Goal: Transaction & Acquisition: Book appointment/travel/reservation

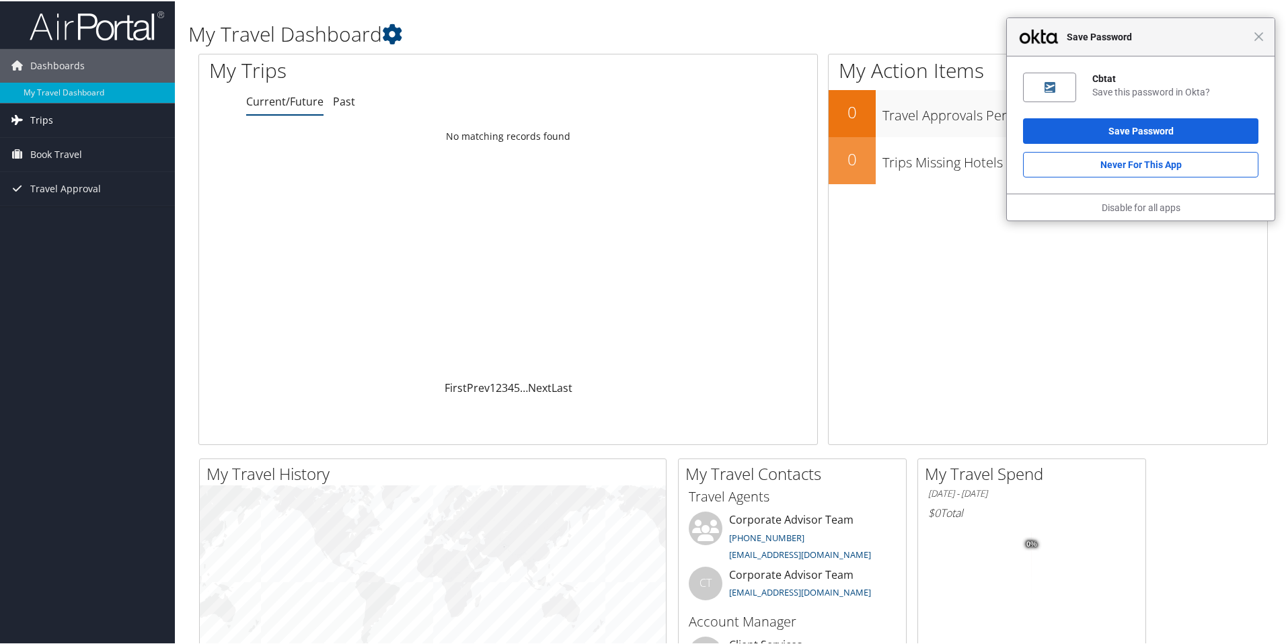
click at [34, 123] on span "Trips" at bounding box center [41, 119] width 23 height 34
click at [49, 143] on link "Current/Future Trips" at bounding box center [87, 146] width 175 height 20
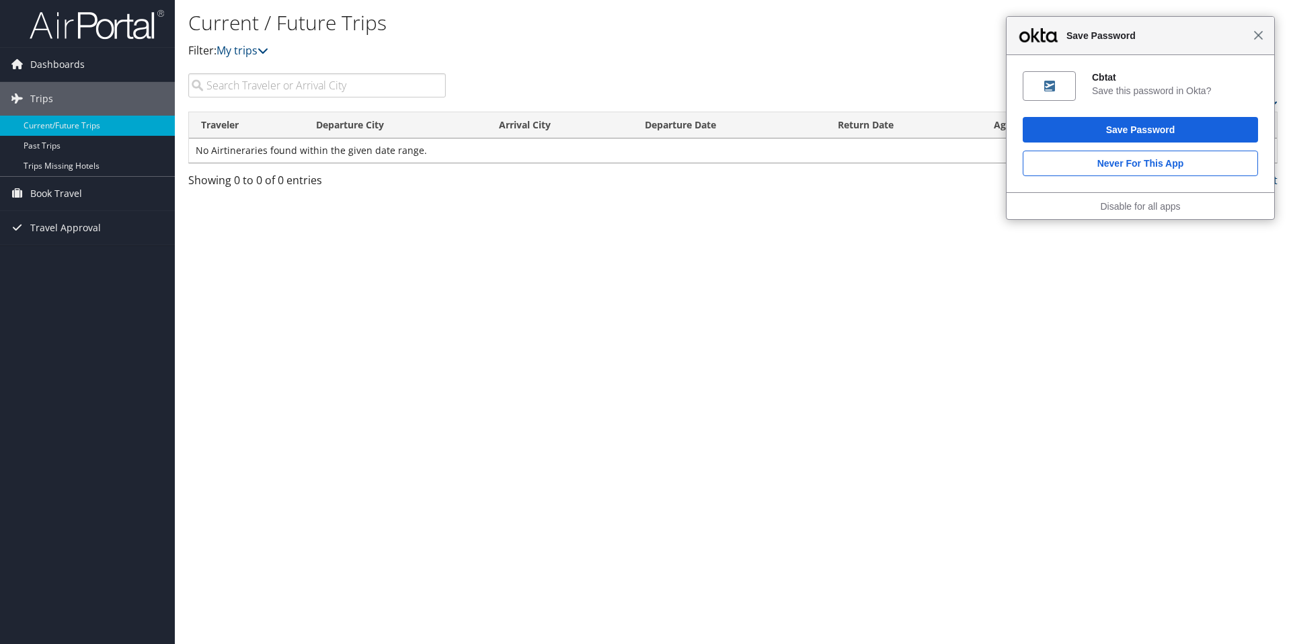
click at [1257, 40] on span "Close" at bounding box center [1259, 35] width 10 height 10
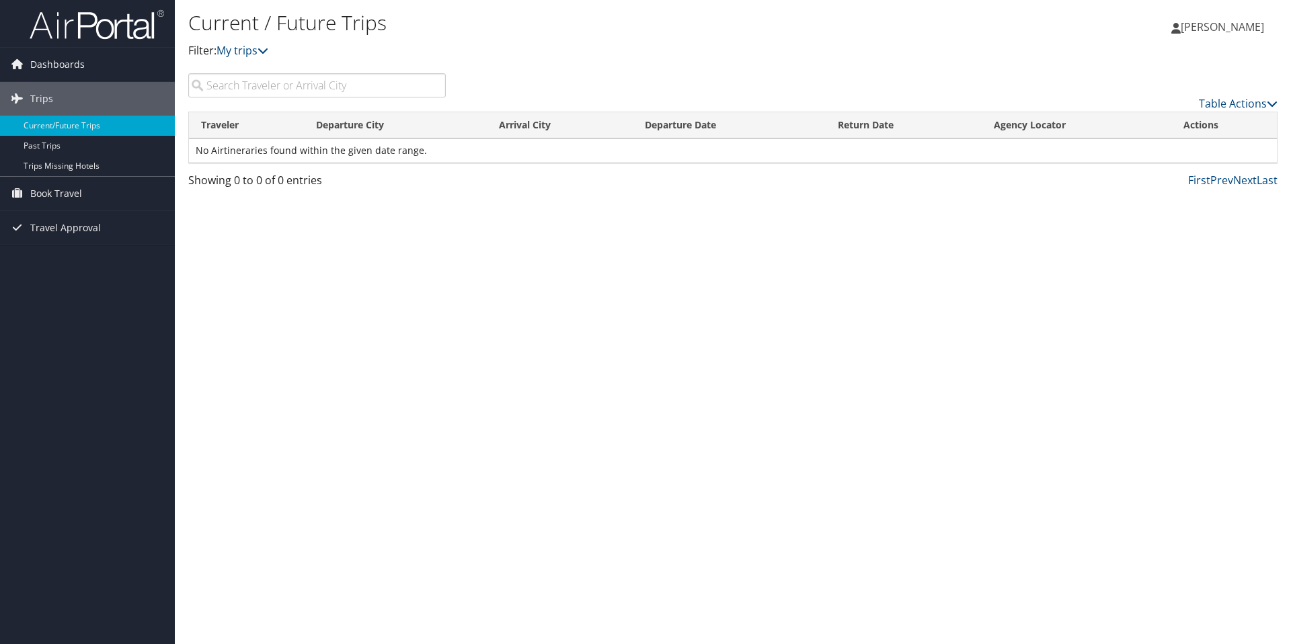
click at [1256, 36] on link "[PERSON_NAME]" at bounding box center [1225, 27] width 106 height 40
click at [57, 193] on span "Book Travel" at bounding box center [56, 194] width 52 height 34
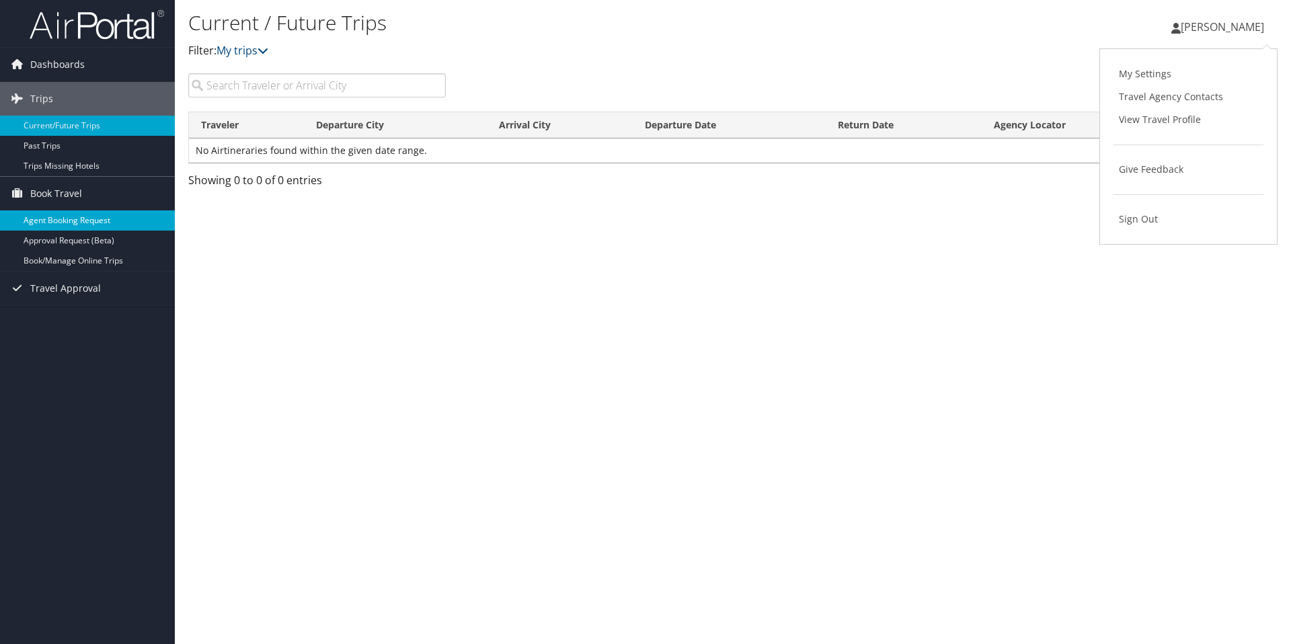
click at [78, 223] on link "Agent Booking Request" at bounding box center [87, 221] width 175 height 20
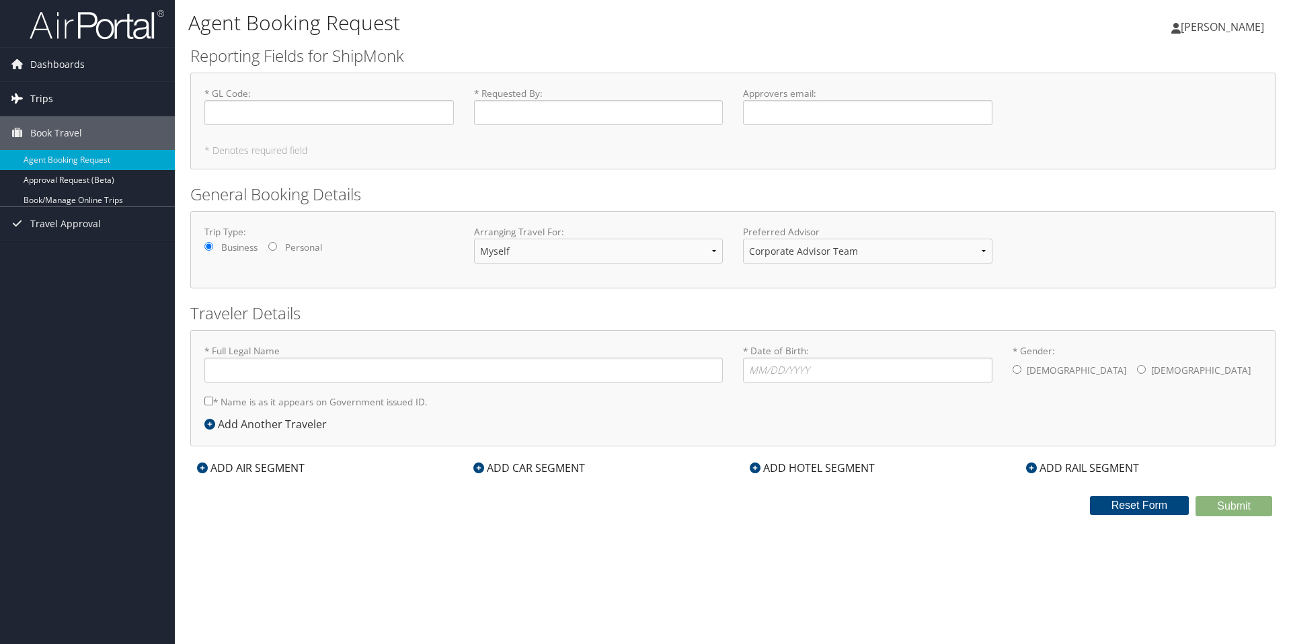
type input "Kameron Harper"
click at [88, 190] on link "Book/Manage Online Trips" at bounding box center [87, 200] width 175 height 20
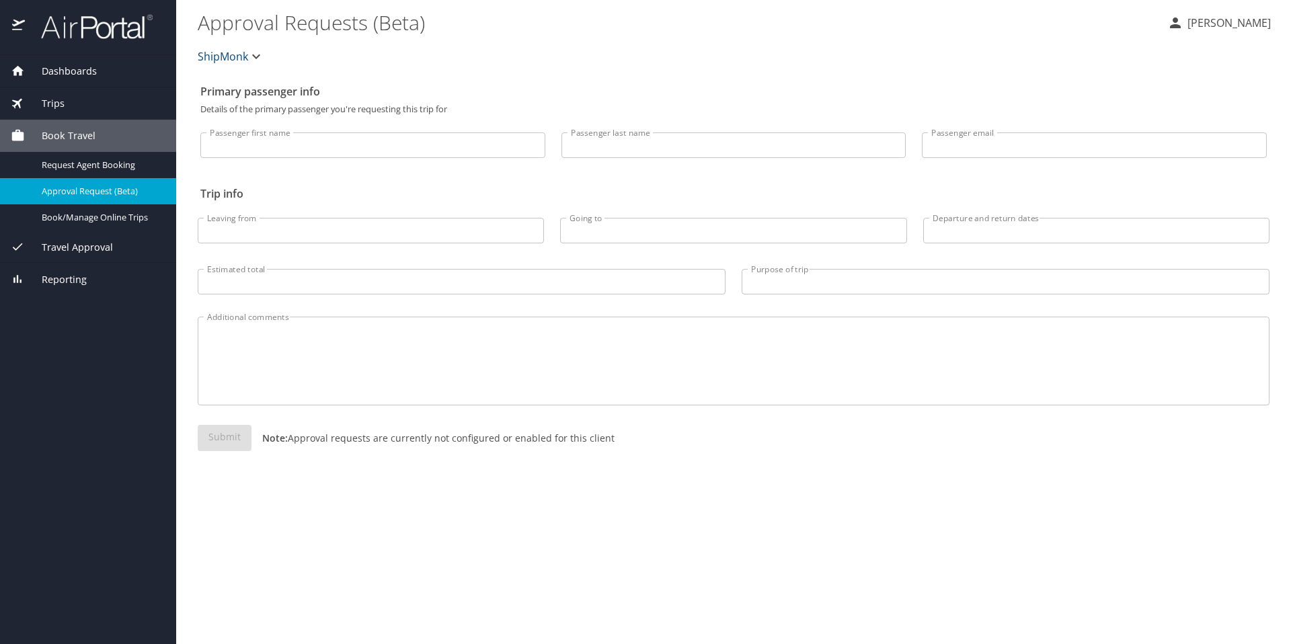
click at [81, 247] on span "Travel Approval" at bounding box center [69, 247] width 88 height 15
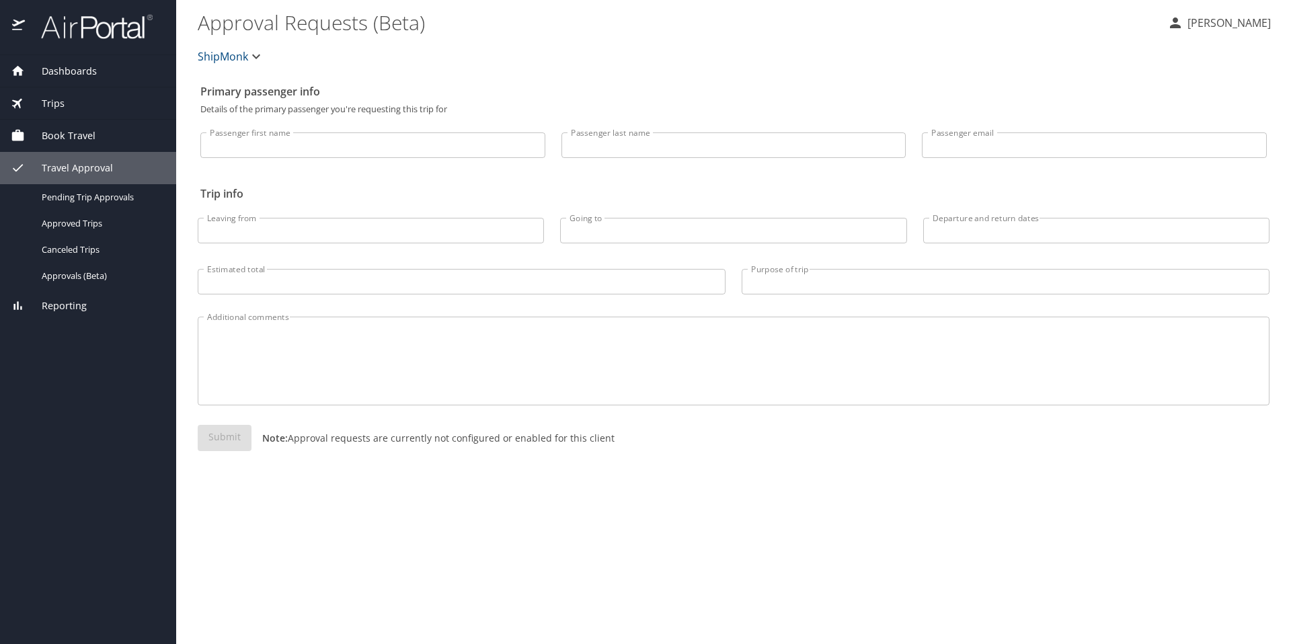
click at [68, 108] on div "Trips" at bounding box center [88, 103] width 155 height 15
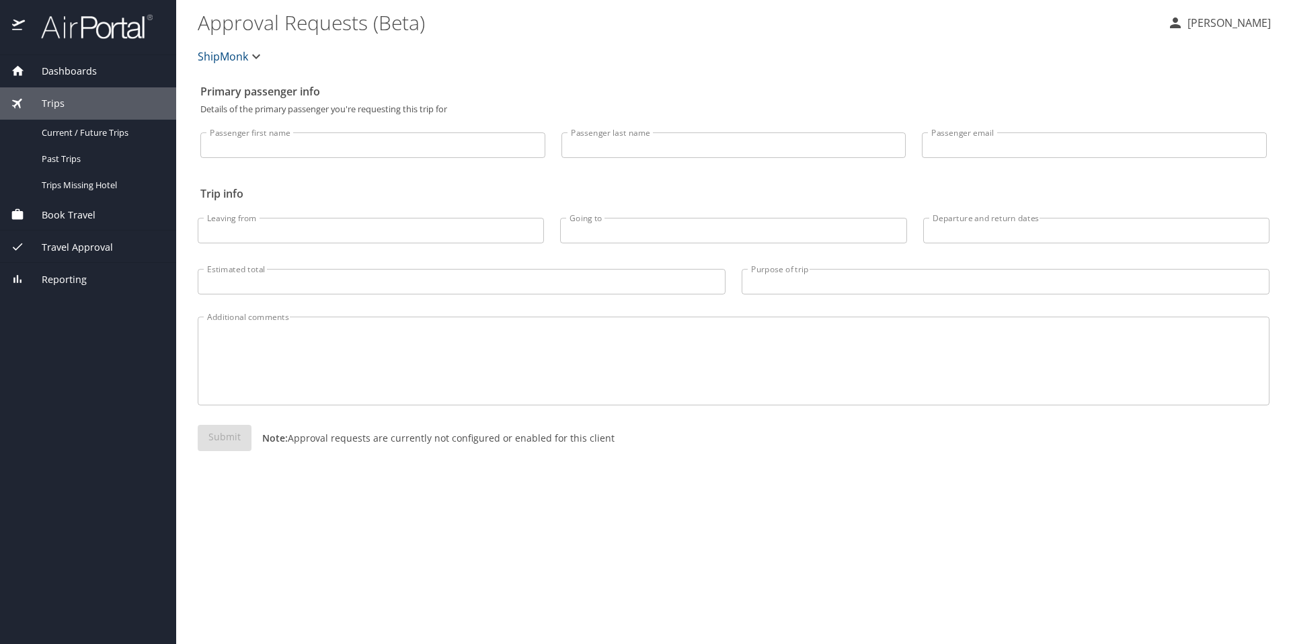
click at [82, 78] on div "Dashboards" at bounding box center [88, 71] width 176 height 32
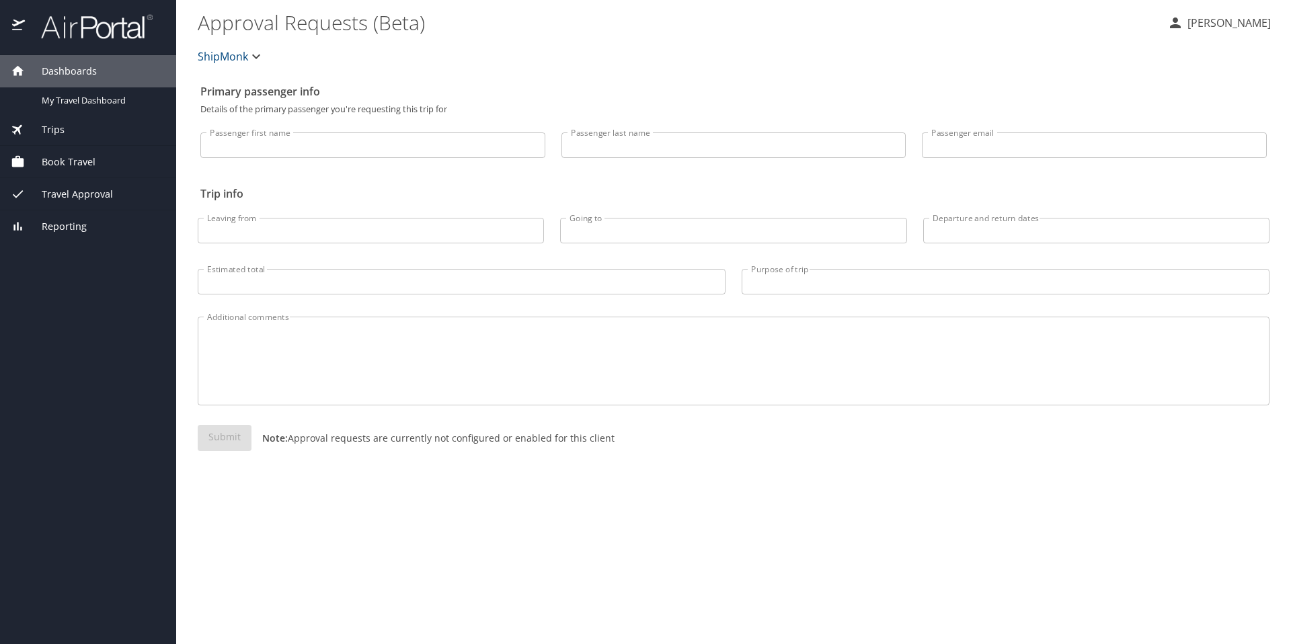
click at [67, 218] on div "Reporting" at bounding box center [88, 227] width 176 height 32
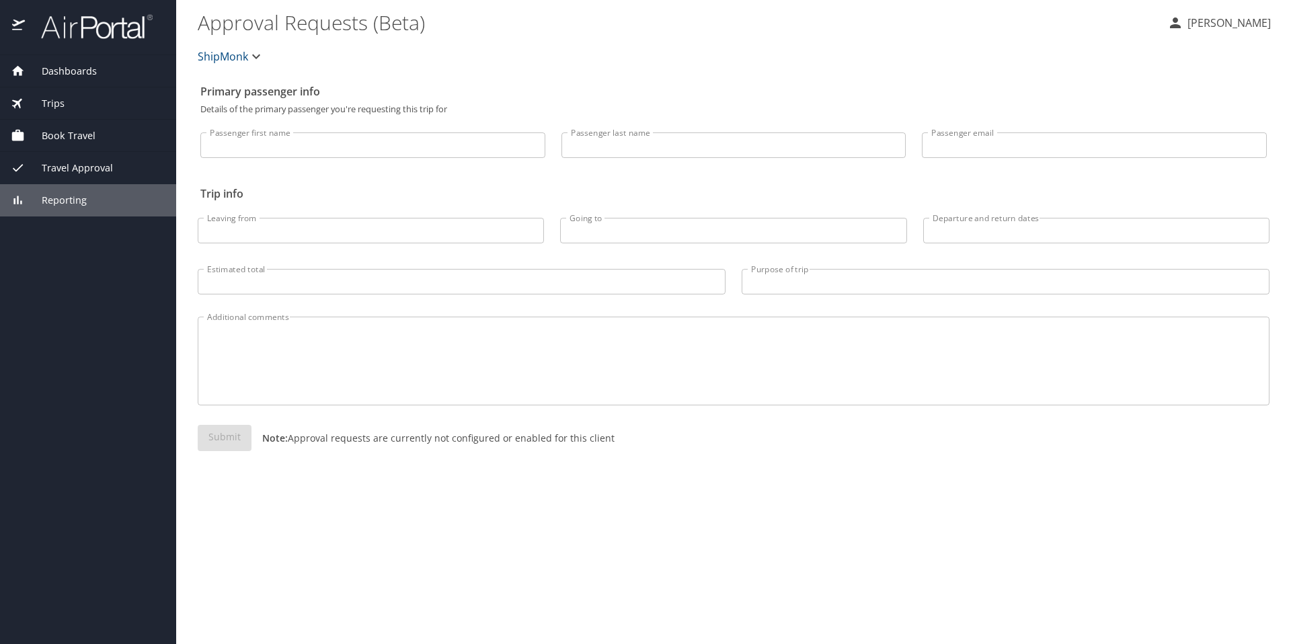
click at [102, 167] on span "Travel Approval" at bounding box center [69, 168] width 88 height 15
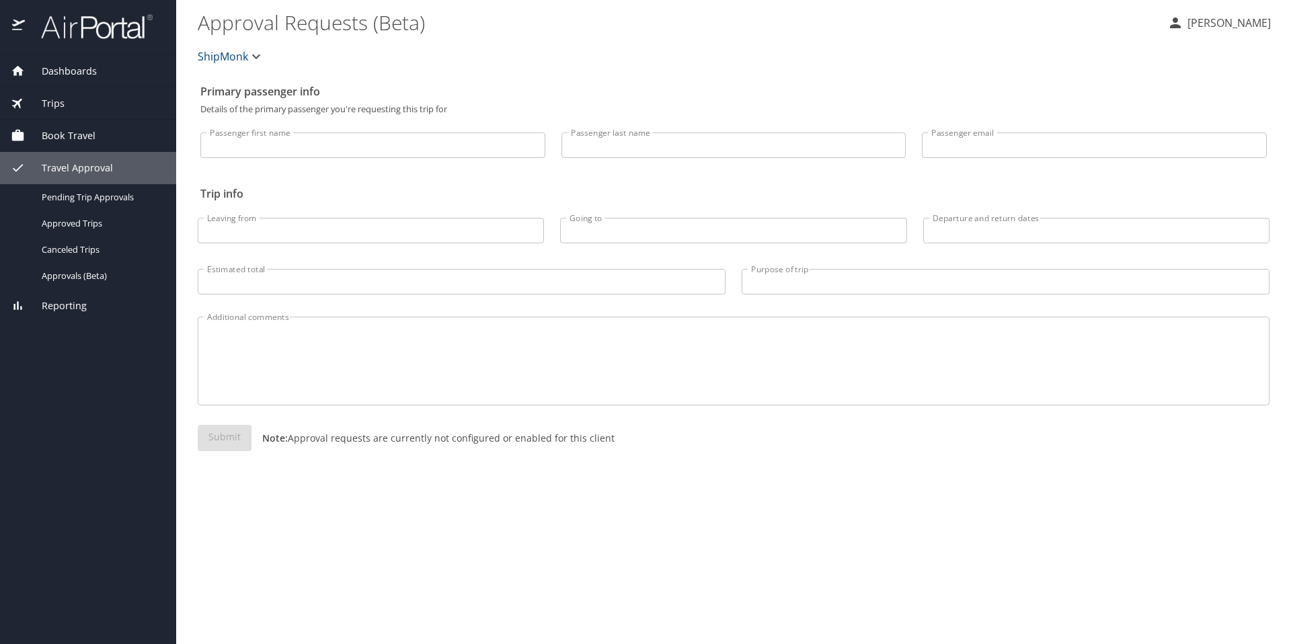
click at [87, 69] on span "Dashboards" at bounding box center [61, 71] width 72 height 15
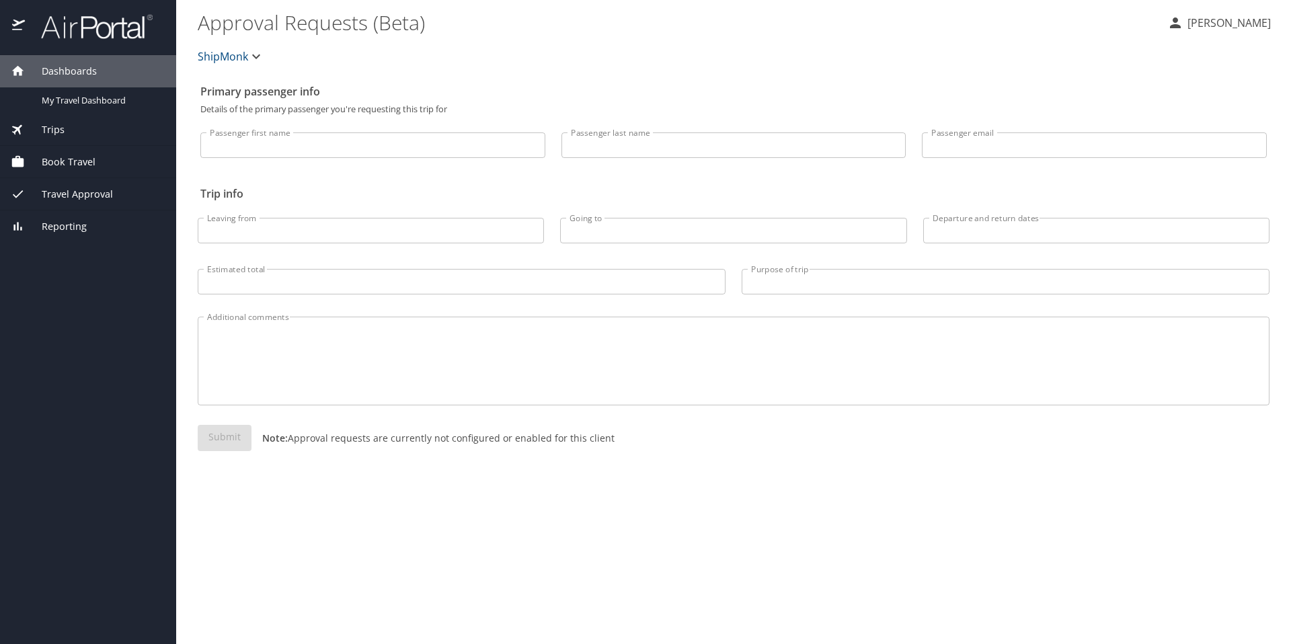
click at [66, 167] on span "Book Travel" at bounding box center [60, 162] width 71 height 15
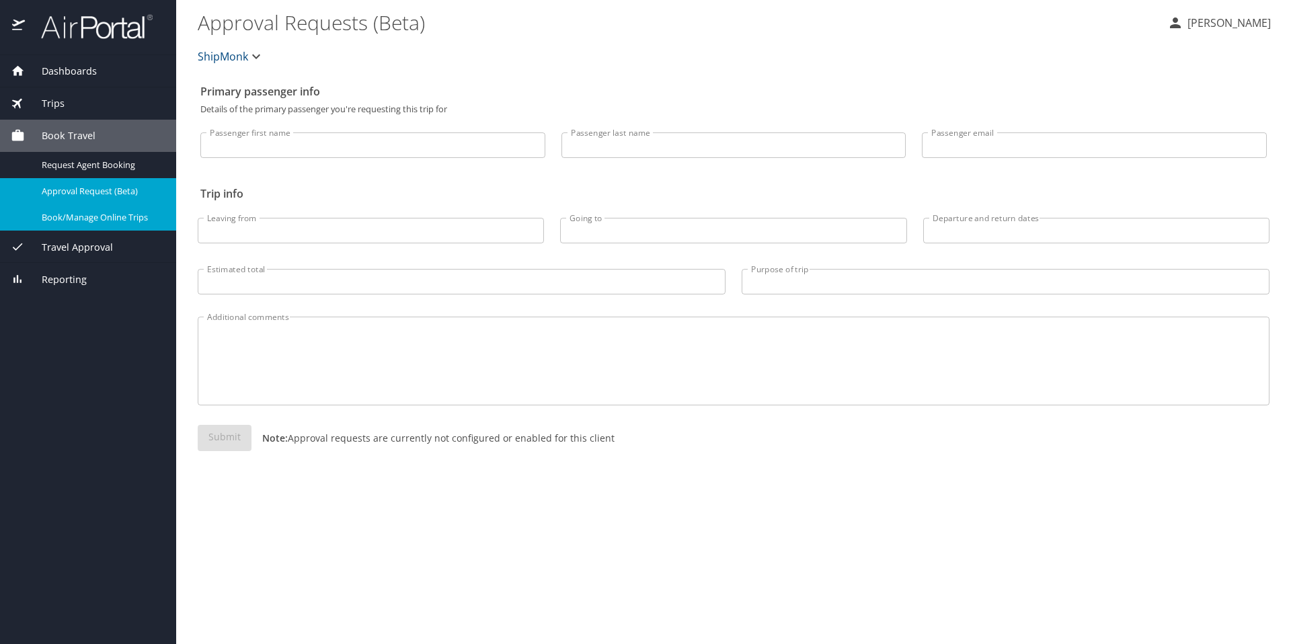
click at [133, 219] on span "Book/Manage Online Trips" at bounding box center [101, 217] width 118 height 13
